Goal: Go to known website: Go to known website

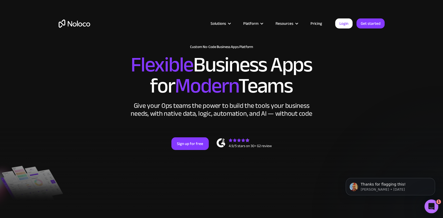
click at [434, 206] on div "Open Intercom Messenger" at bounding box center [430, 204] width 17 height 17
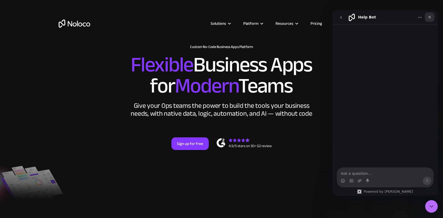
click at [430, 17] on icon "Close" at bounding box center [430, 17] width 4 height 4
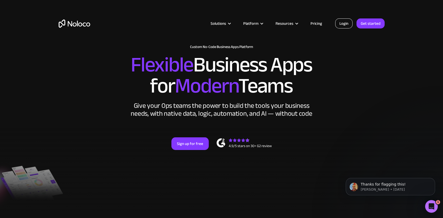
click at [340, 25] on link "Login" at bounding box center [343, 23] width 17 height 10
click at [398, 182] on p "Thanks for flagging this!" at bounding box center [395, 184] width 68 height 5
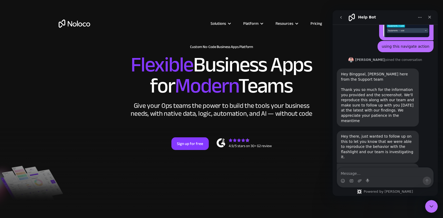
scroll to position [795, 0]
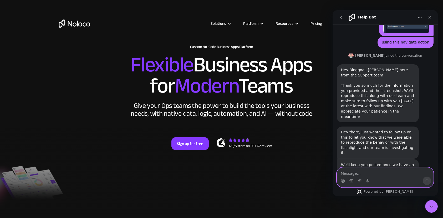
click at [392, 175] on textarea "Message…" at bounding box center [385, 171] width 96 height 9
type textarea "Thank you for your update [PERSON_NAME]"
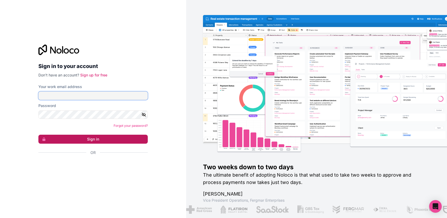
type input "binggoal.co.th@binggoal.net"
click at [86, 136] on button "Sign in" at bounding box center [92, 138] width 109 height 9
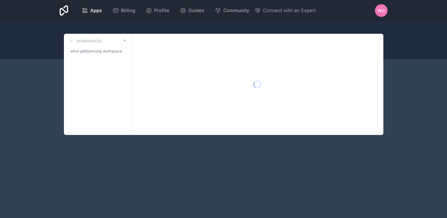
click at [86, 136] on div "Apps Billing Profile Guides Community Connect with an Expert WG Billing Profile…" at bounding box center [223, 109] width 447 height 218
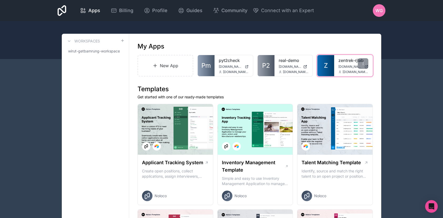
click at [344, 66] on span "zentrek.binggoal.net" at bounding box center [351, 66] width 24 height 4
click at [365, 64] on icon at bounding box center [363, 63] width 4 height 4
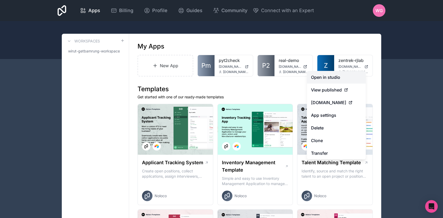
click at [352, 76] on link "Open in studio" at bounding box center [336, 77] width 59 height 13
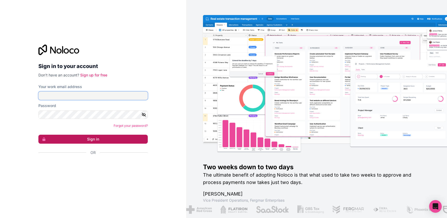
type input "binggoal.co.th@binggoal.net"
click at [98, 140] on button "Sign in" at bounding box center [92, 138] width 109 height 9
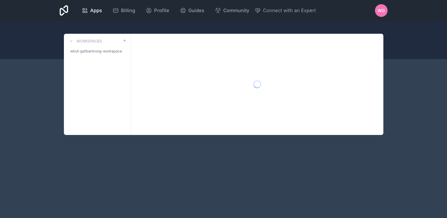
click at [100, 137] on div "Apps Billing Profile Guides Community Connect with an Expert WG Billing Profile…" at bounding box center [223, 109] width 447 height 218
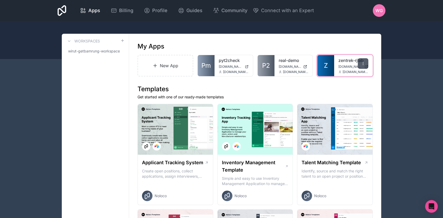
click at [364, 63] on icon at bounding box center [363, 63] width 4 height 4
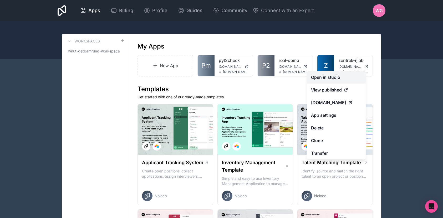
click at [351, 75] on link "Open in studio" at bounding box center [336, 77] width 59 height 13
